Goal: Check status: Check status

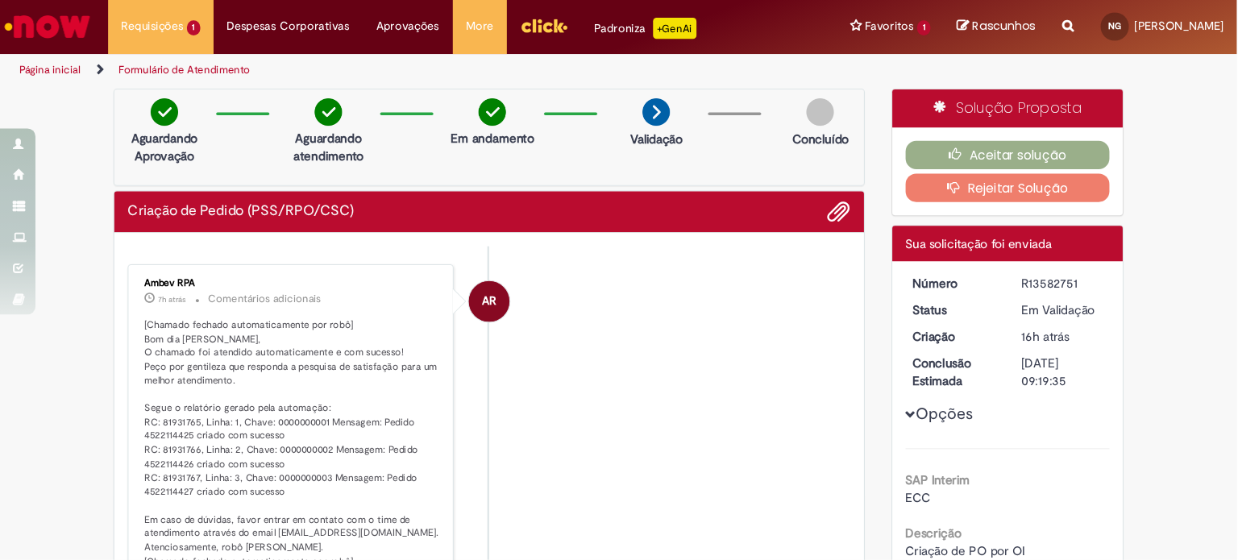
scroll to position [219, 0]
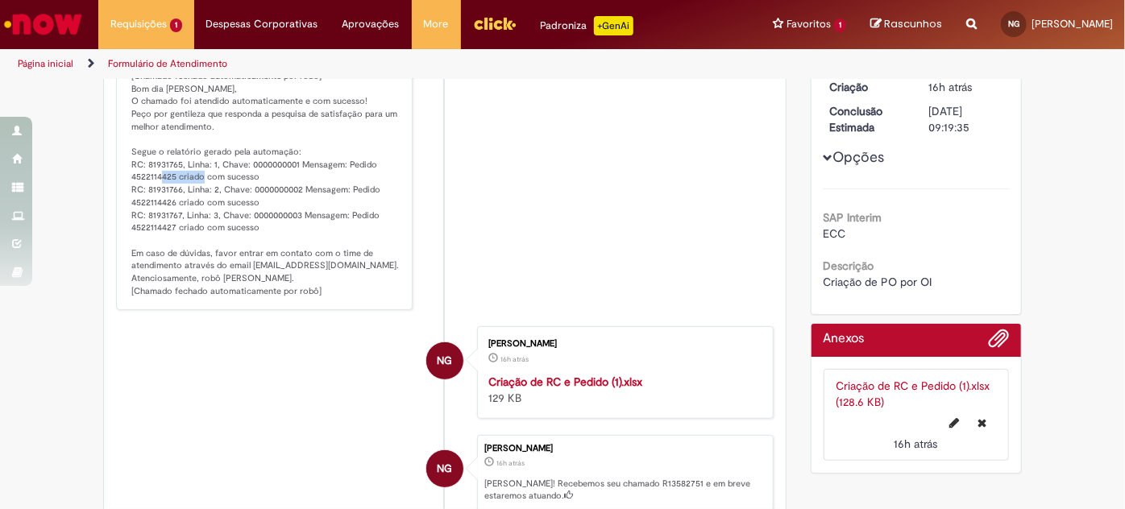
drag, startPoint x: 168, startPoint y: 175, endPoint x: 126, endPoint y: 176, distance: 41.9
click at [131, 176] on p "[Chamado fechado automaticamente por robô] Bom dia [PERSON_NAME], O chamado foi…" at bounding box center [265, 184] width 268 height 228
copy p "4522114425"
drag, startPoint x: 164, startPoint y: 199, endPoint x: 127, endPoint y: 197, distance: 38.0
click at [131, 197] on p "[Chamado fechado automaticamente por robô] Bom dia [PERSON_NAME], O chamado foi…" at bounding box center [265, 184] width 268 height 228
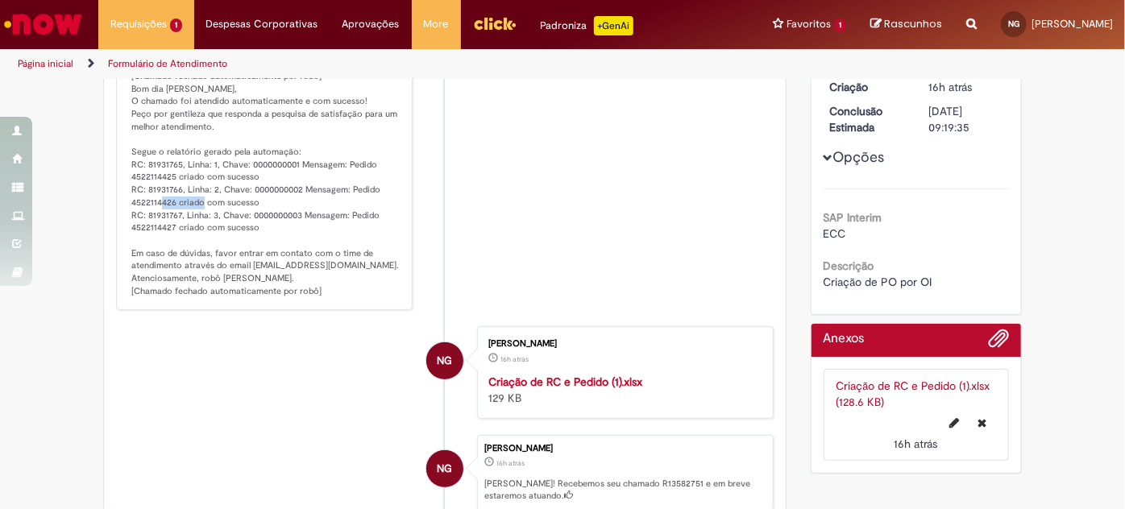
copy p "4522114426"
drag, startPoint x: 167, startPoint y: 222, endPoint x: 124, endPoint y: 221, distance: 42.7
click at [124, 221] on div "Ambev RPA 7h atrás 7 horas atrás Comentários adicionais [Chamado fechado automa…" at bounding box center [264, 166] width 287 height 280
copy p "4522114427"
click at [161, 227] on p "[Chamado fechado automaticamente por robô] Bom dia [PERSON_NAME], O chamado foi…" at bounding box center [265, 184] width 268 height 228
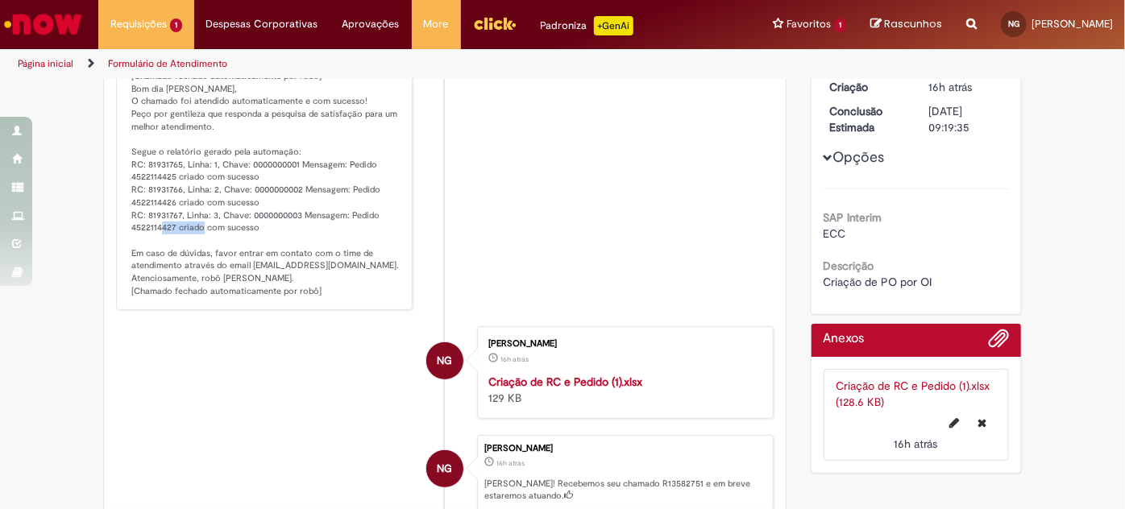
drag, startPoint x: 169, startPoint y: 222, endPoint x: 126, endPoint y: 225, distance: 43.6
click at [131, 225] on p "[Chamado fechado automaticamente por robô] Bom dia [PERSON_NAME], O chamado foi…" at bounding box center [265, 184] width 268 height 228
copy p "4522114427"
click at [724, 89] on li "AR Ambev RPA 7h atrás 7 horas atrás Comentários adicionais [Chamado fechado aut…" at bounding box center [445, 166] width 658 height 290
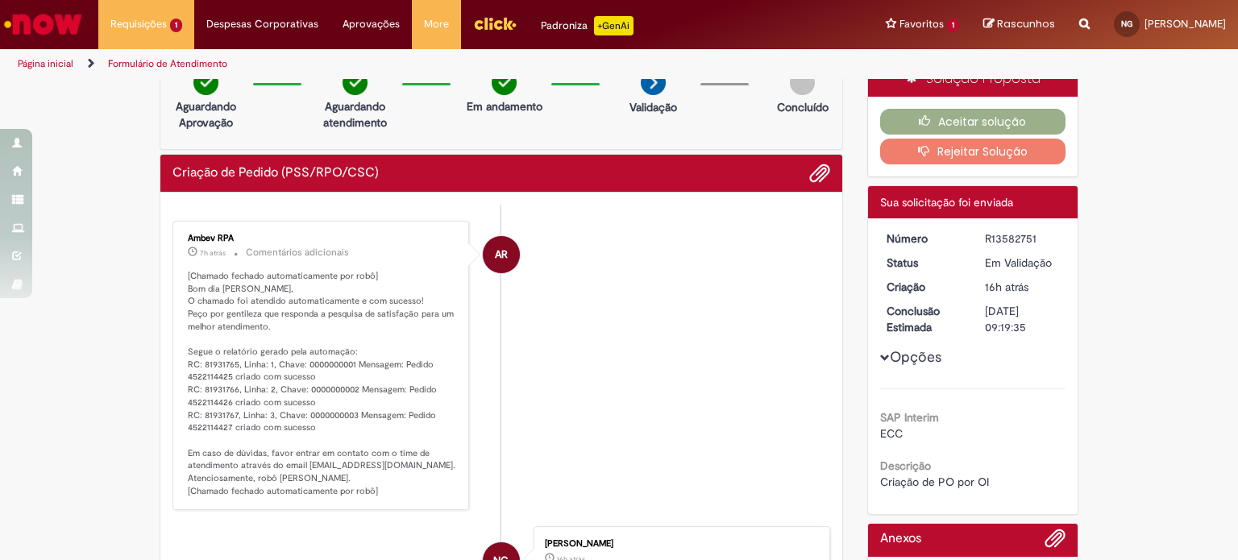
scroll to position [0, 0]
